Goal: Use online tool/utility: Utilize a website feature to perform a specific function

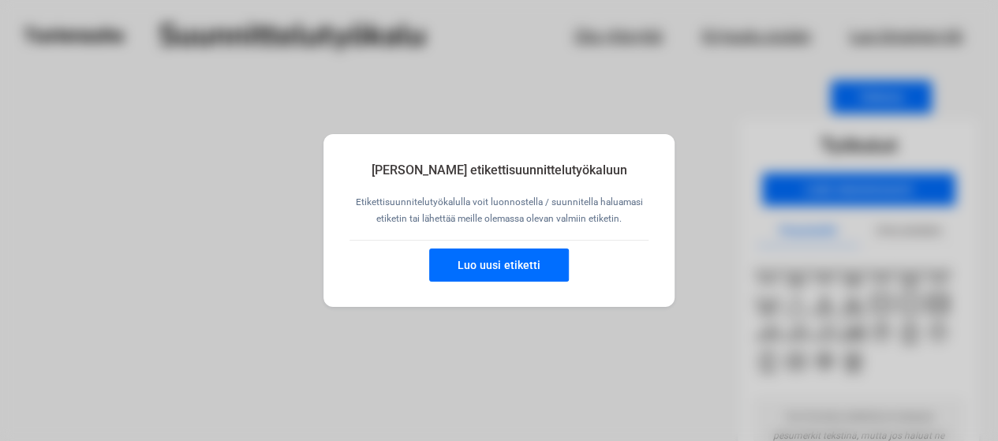
click at [524, 265] on button "Luo uusi etiketti" at bounding box center [499, 264] width 140 height 33
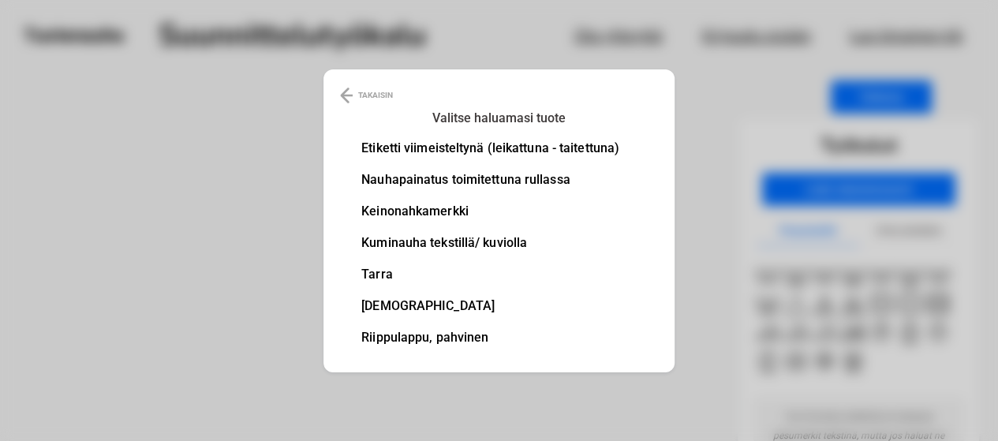
click at [472, 146] on li "Etiketti viimeisteltynä (leikattuna - taitettuna)" at bounding box center [490, 148] width 258 height 13
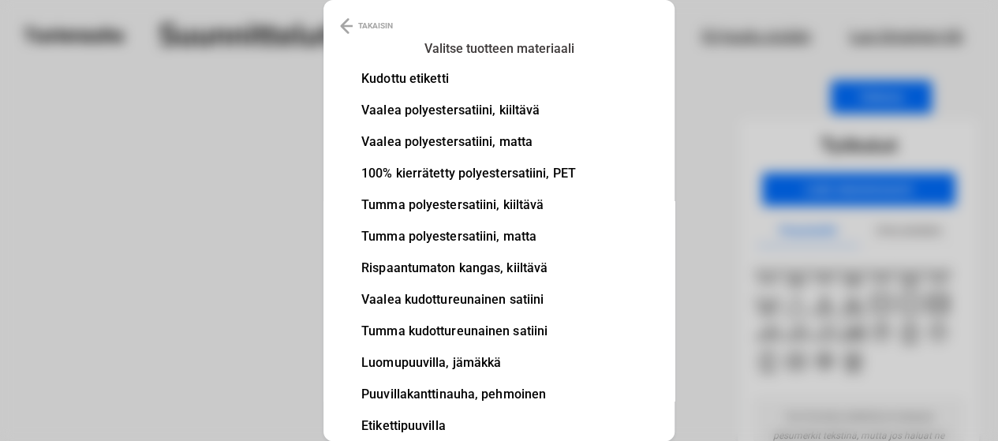
click at [457, 136] on li "Vaalea polyestersatiini, matta" at bounding box center [468, 142] width 215 height 13
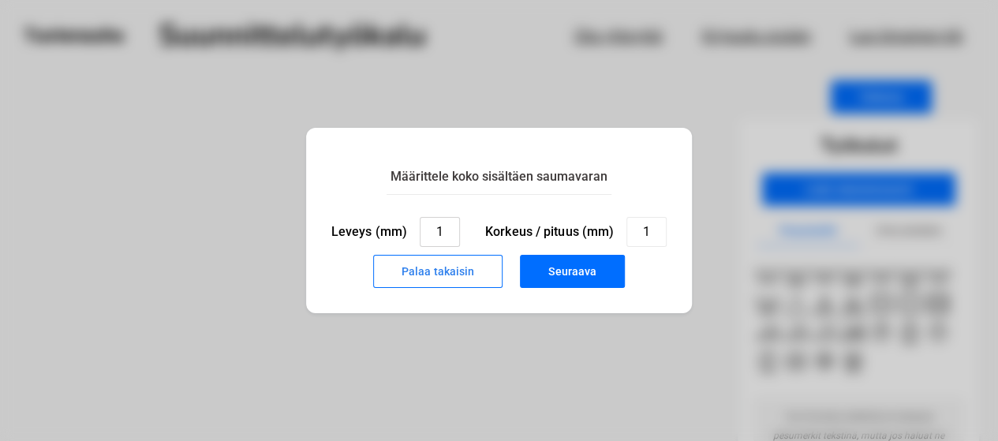
drag, startPoint x: 446, startPoint y: 230, endPoint x: 412, endPoint y: 225, distance: 35.0
click at [412, 225] on div "Leveys (mm) 1" at bounding box center [395, 232] width 129 height 30
type input "30"
drag, startPoint x: 656, startPoint y: 233, endPoint x: 622, endPoint y: 227, distance: 34.4
click at [622, 227] on div "Korkeus / pituus (mm) 1" at bounding box center [575, 232] width 181 height 30
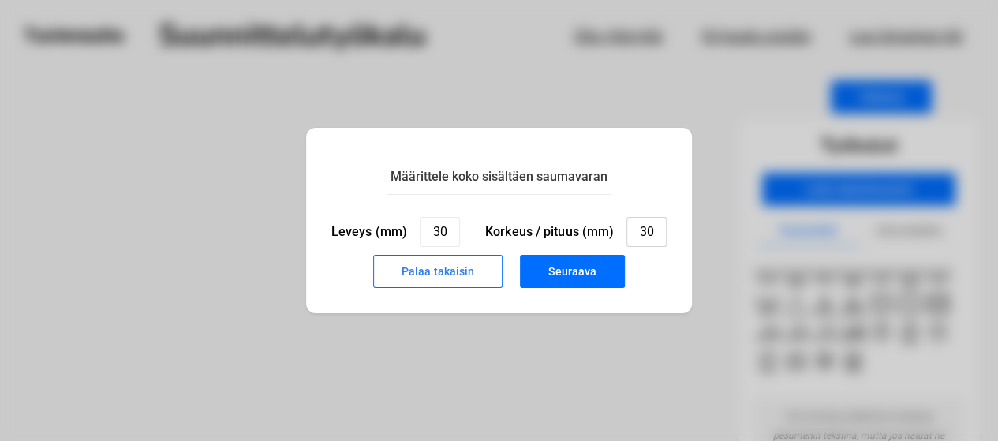
type input "30"
click at [585, 259] on button "Seuraava" at bounding box center [572, 271] width 105 height 33
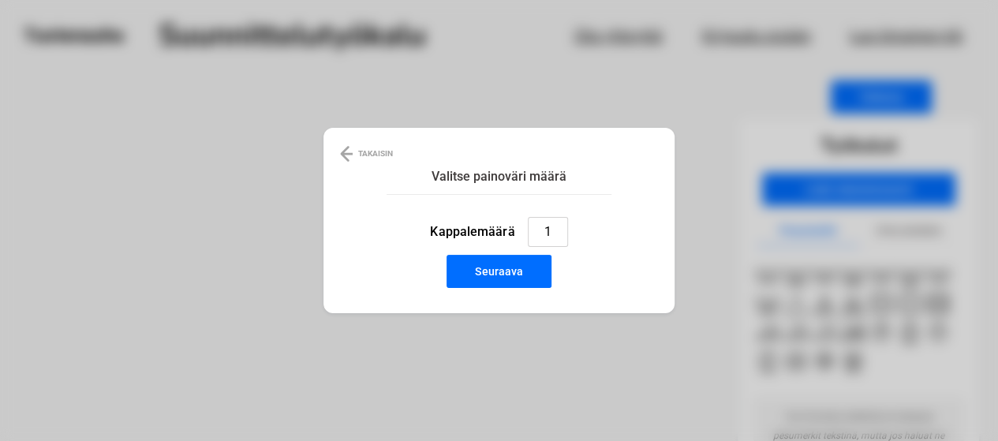
drag, startPoint x: 552, startPoint y: 228, endPoint x: 533, endPoint y: 226, distance: 19.1
click at [533, 226] on input "1" at bounding box center [548, 232] width 40 height 30
type input "570"
click at [483, 272] on button "Seuraava" at bounding box center [498, 271] width 105 height 33
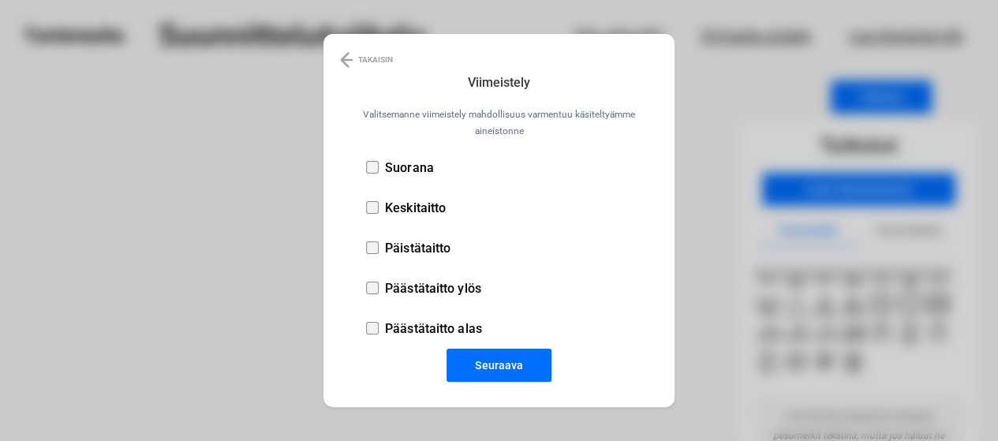
click at [402, 166] on p "Suorana" at bounding box center [409, 167] width 49 height 15
click at [495, 357] on button "Seuraava" at bounding box center [498, 365] width 105 height 33
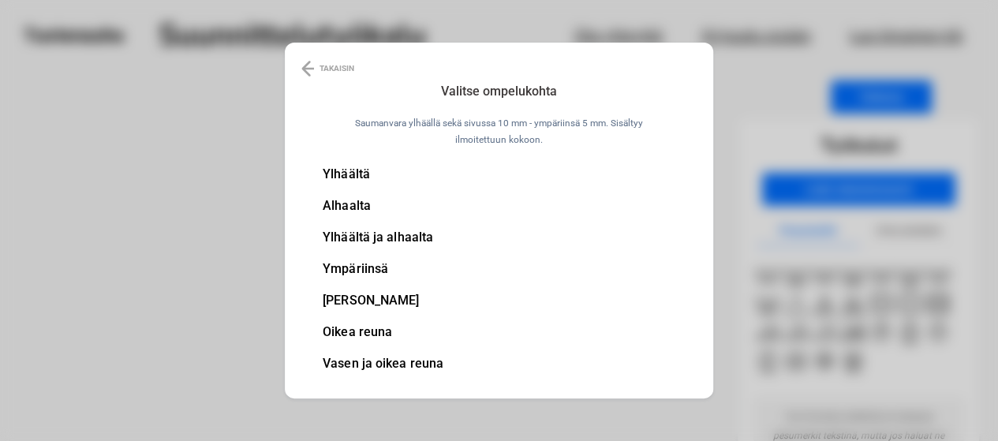
click at [345, 172] on li "Ylhäältä" at bounding box center [383, 174] width 121 height 13
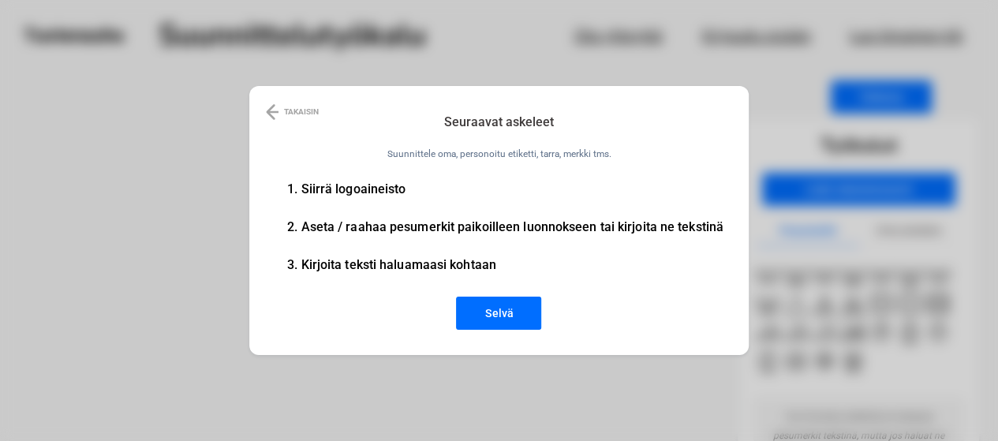
click at [486, 300] on button "Selvä" at bounding box center [498, 313] width 85 height 33
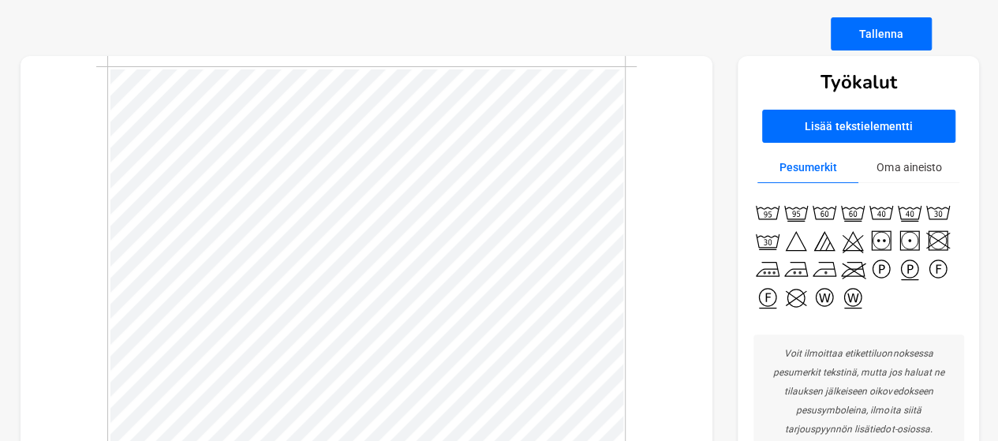
scroll to position [60, 0]
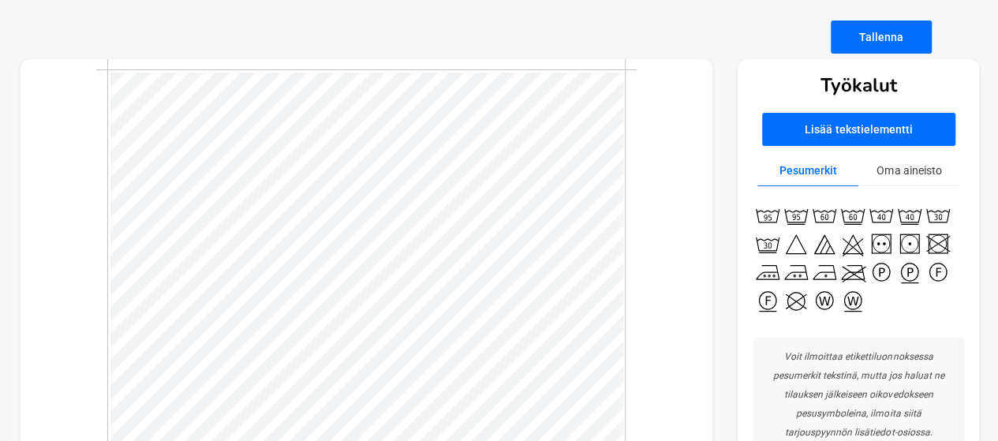
click at [819, 213] on img at bounding box center [824, 215] width 28 height 28
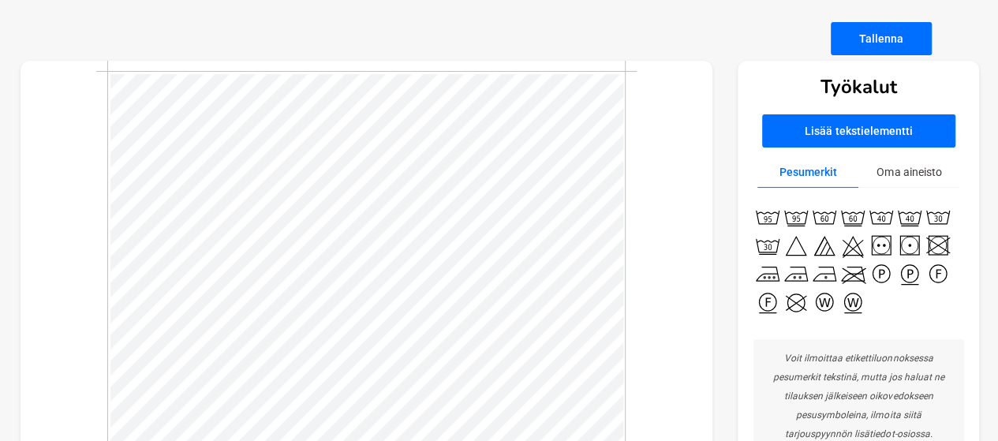
scroll to position [62, 0]
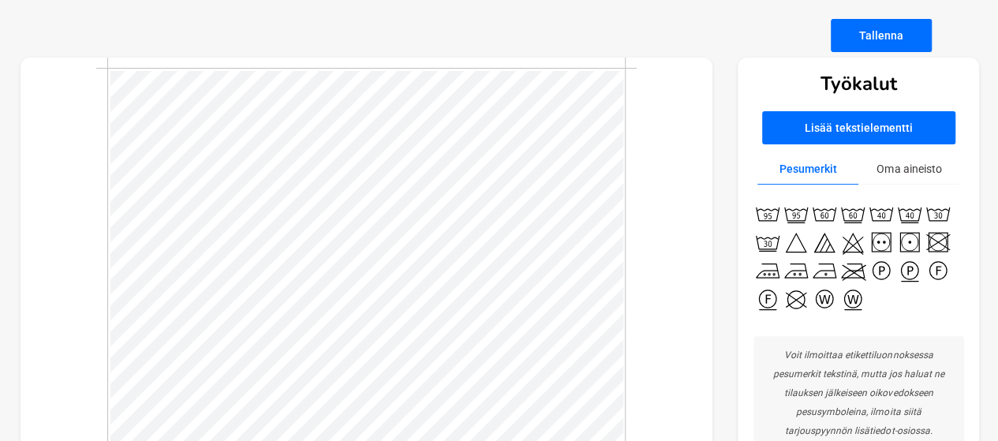
click at [875, 124] on button "Lisää tekstielementti" at bounding box center [858, 127] width 193 height 33
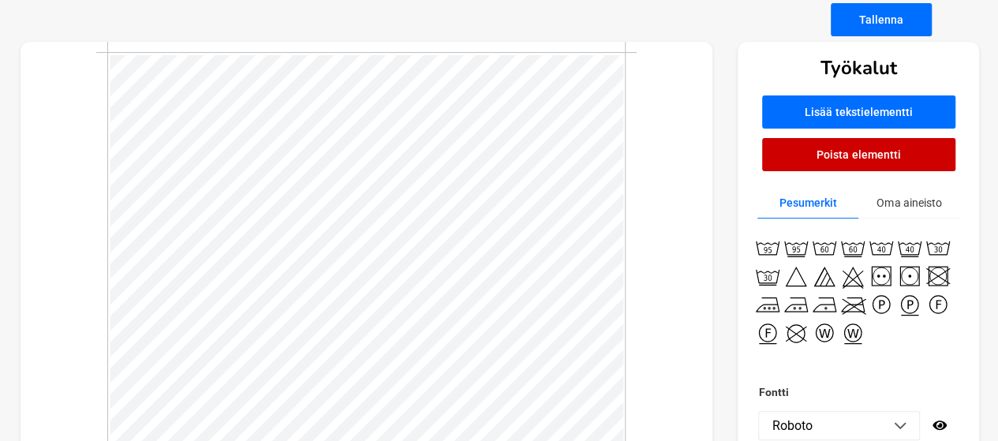
scroll to position [61, 0]
